Goal: Task Accomplishment & Management: Manage account settings

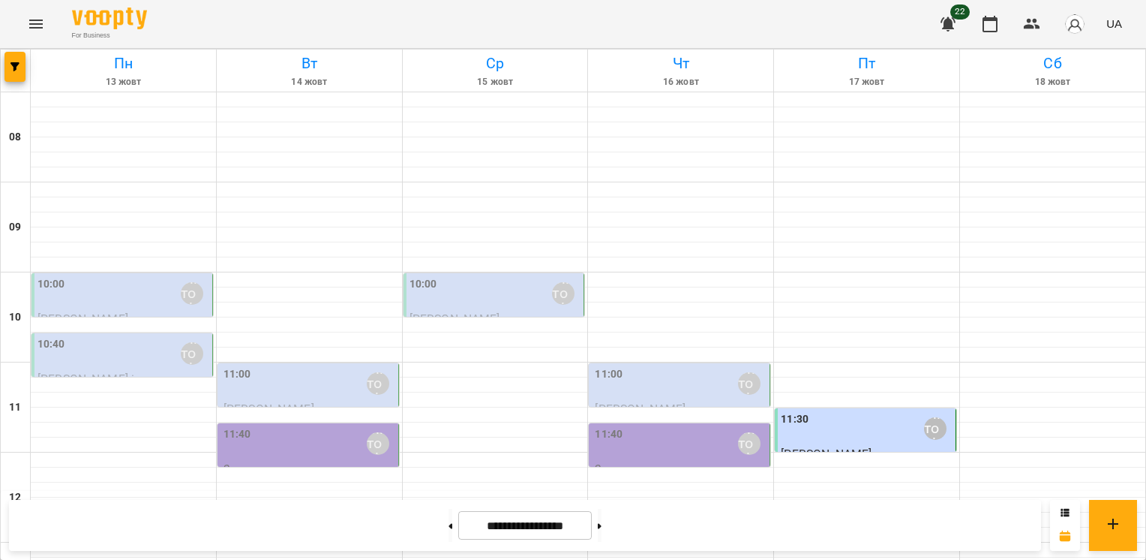
scroll to position [5, 0]
click at [130, 295] on div "10:00 [PERSON_NAME]" at bounding box center [124, 293] width 172 height 35
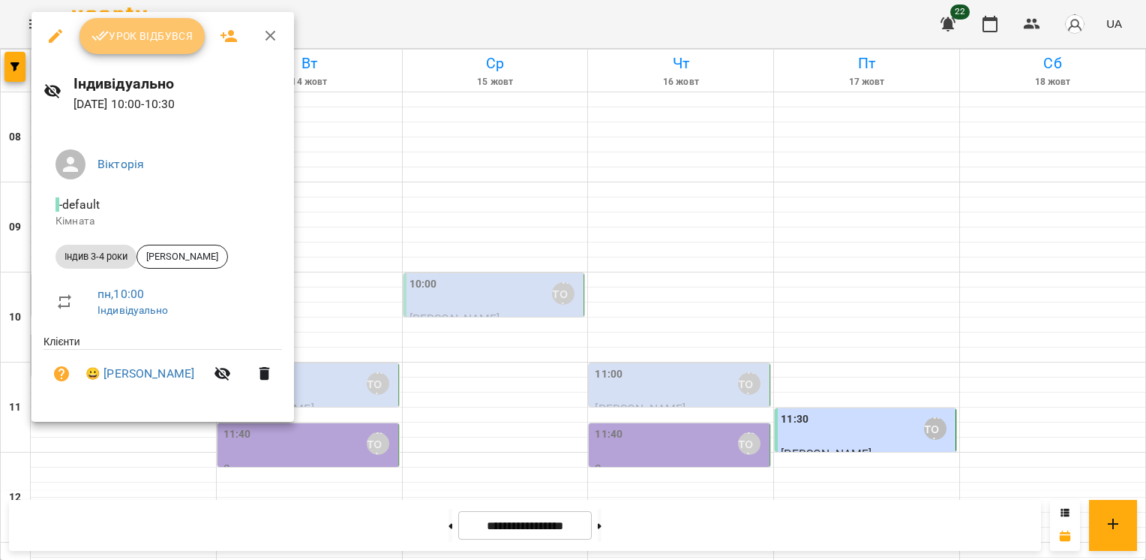
click at [128, 33] on span "Урок відбувся" at bounding box center [143, 36] width 102 height 18
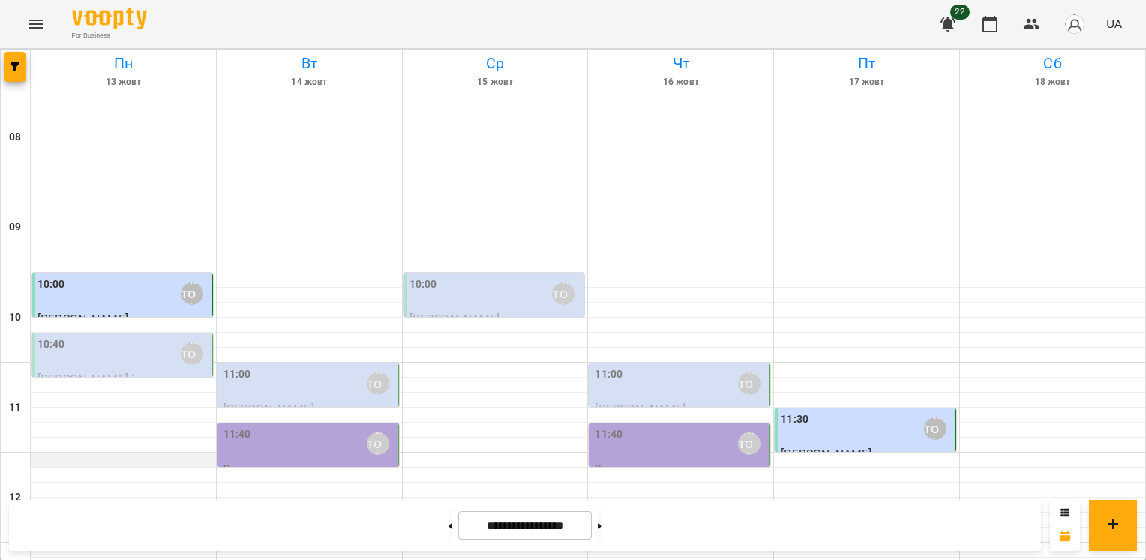
scroll to position [150, 0]
click at [75, 336] on div "10:40 [PERSON_NAME]" at bounding box center [124, 353] width 172 height 35
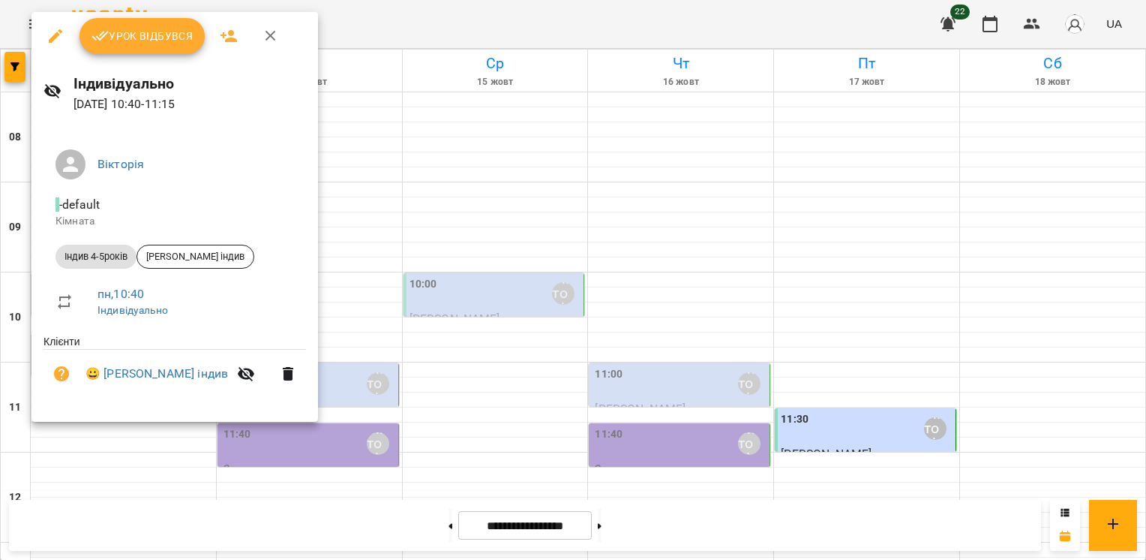
click at [277, 33] on icon "button" at bounding box center [271, 36] width 18 height 18
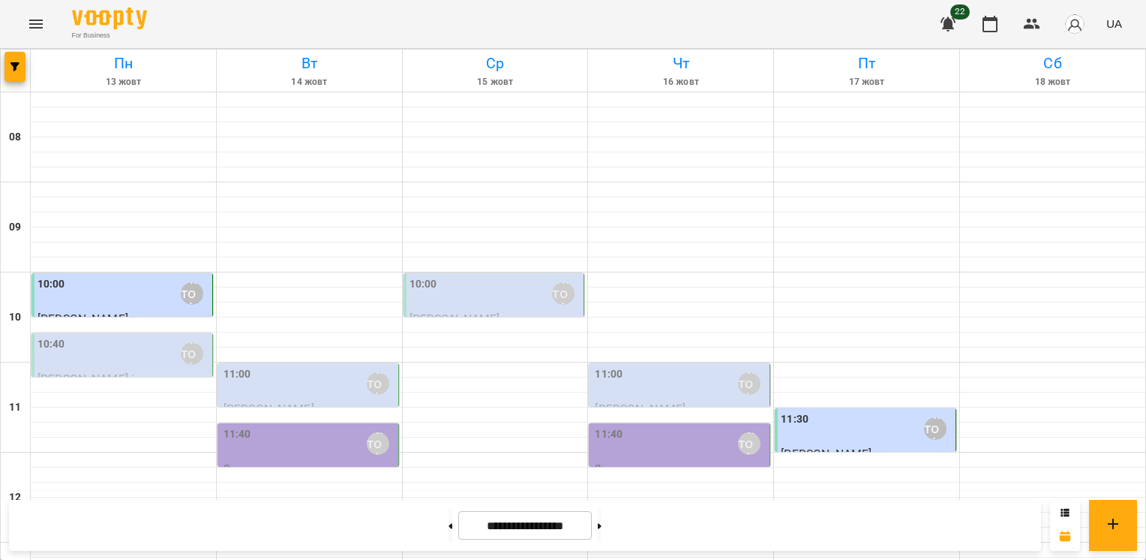
click at [287, 366] on div "11:00 [PERSON_NAME]" at bounding box center [310, 383] width 172 height 35
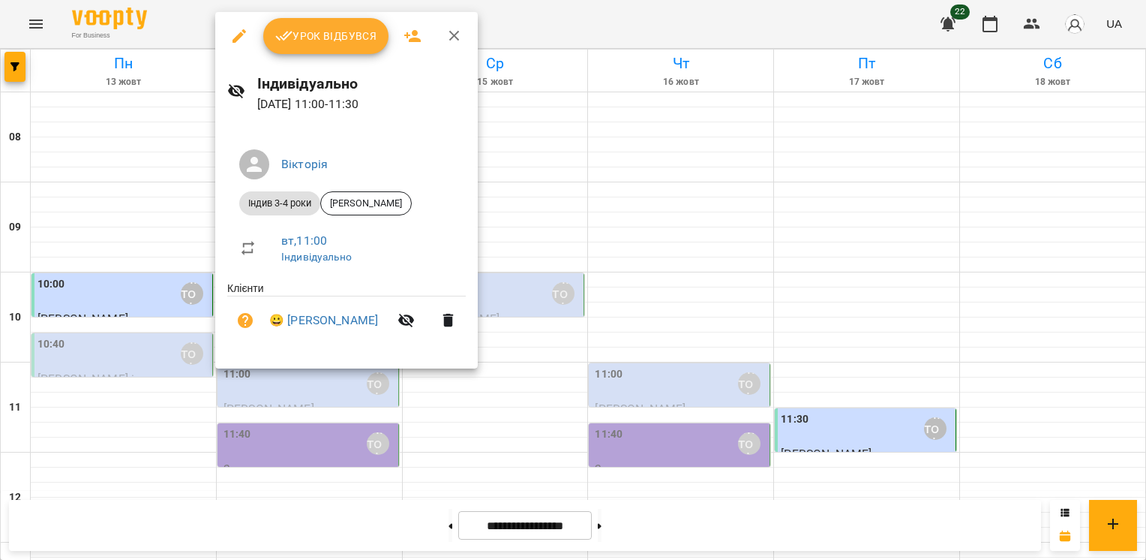
click at [456, 31] on icon "button" at bounding box center [455, 36] width 18 height 18
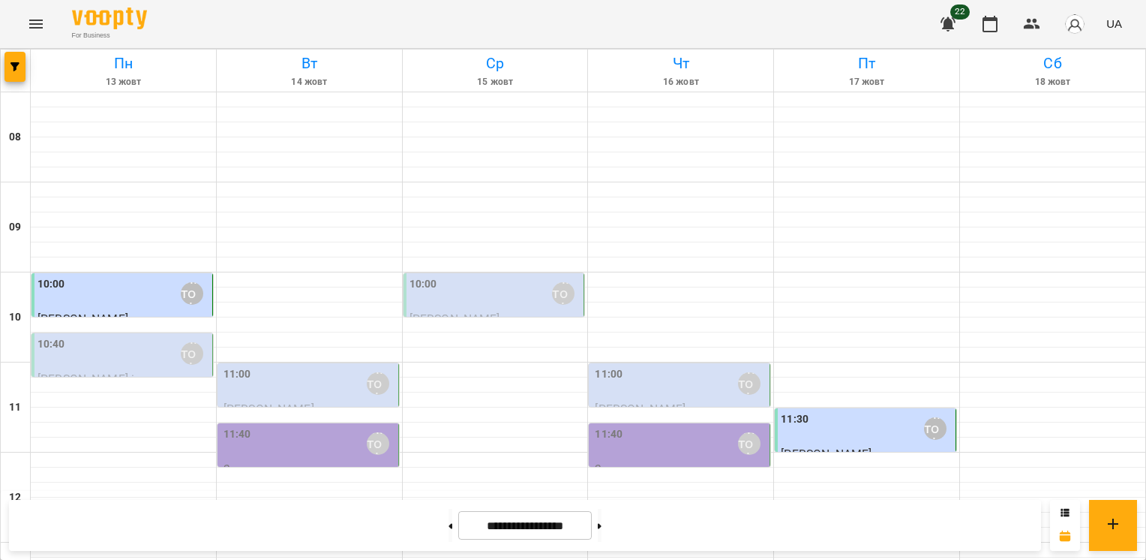
scroll to position [600, 0]
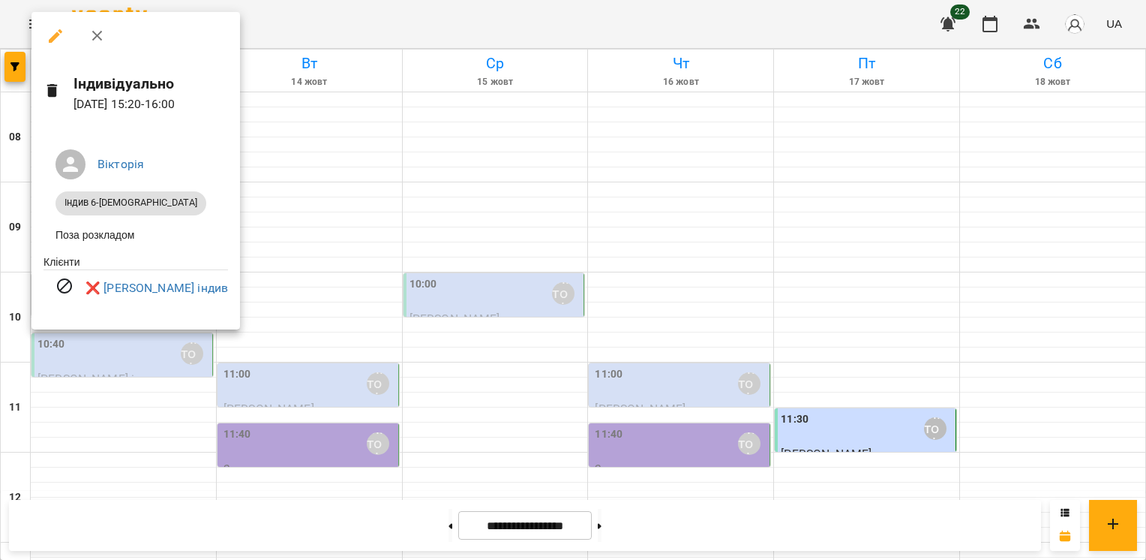
click at [101, 41] on icon "button" at bounding box center [98, 36] width 18 height 18
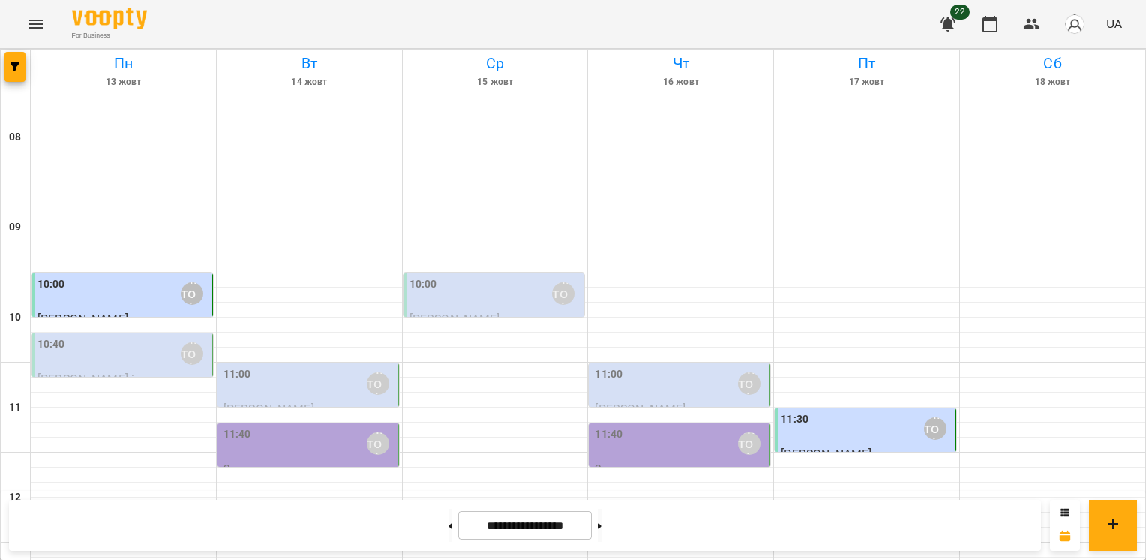
scroll to position [150, 0]
click at [113, 336] on div "10:40 [PERSON_NAME]" at bounding box center [124, 353] width 172 height 35
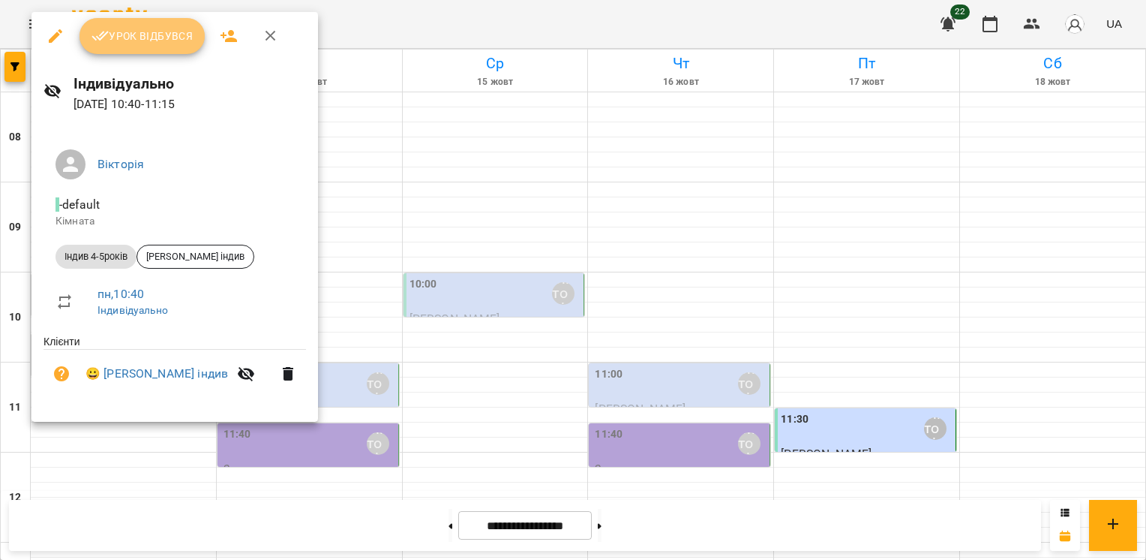
click at [170, 35] on span "Урок відбувся" at bounding box center [143, 36] width 102 height 18
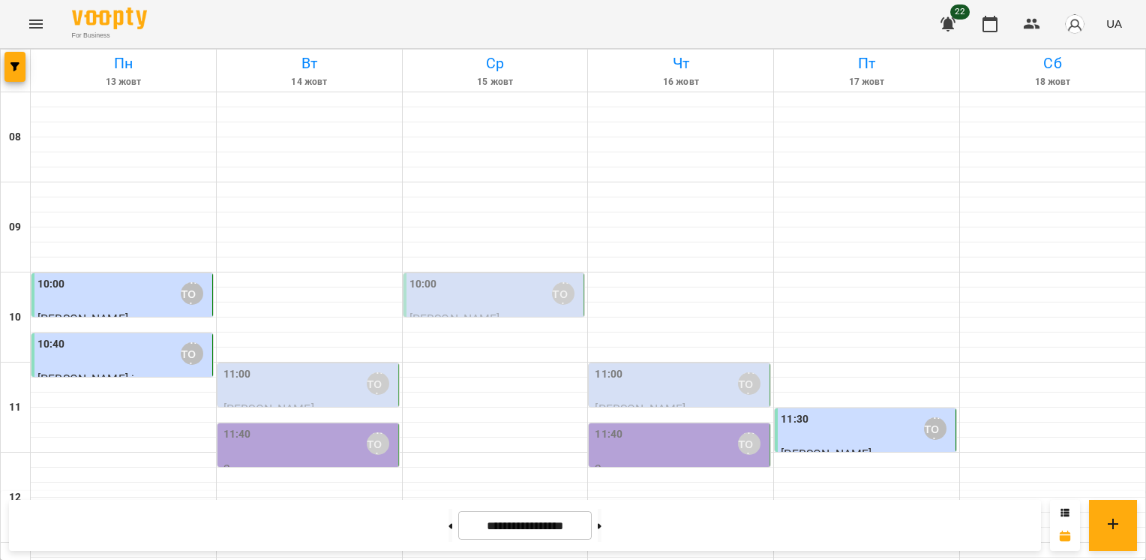
scroll to position [305, 0]
